Goal: Navigation & Orientation: Find specific page/section

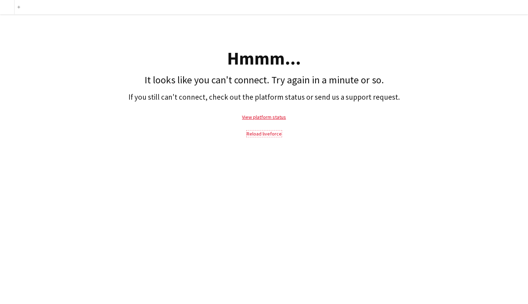
click at [273, 133] on link "Reload liveforce" at bounding box center [264, 134] width 35 height 6
